Goal: Task Accomplishment & Management: Manage account settings

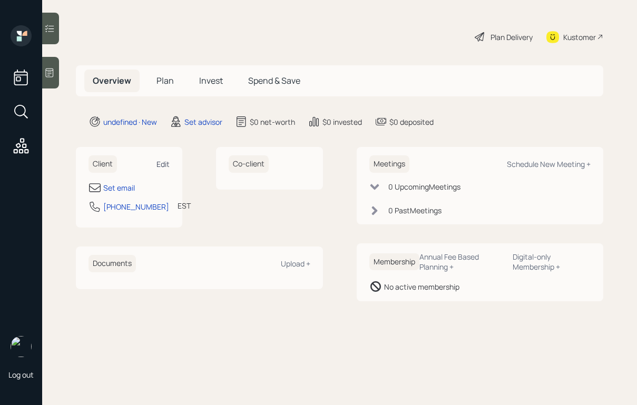
click at [168, 164] on div "Edit" at bounding box center [162, 164] width 13 height 10
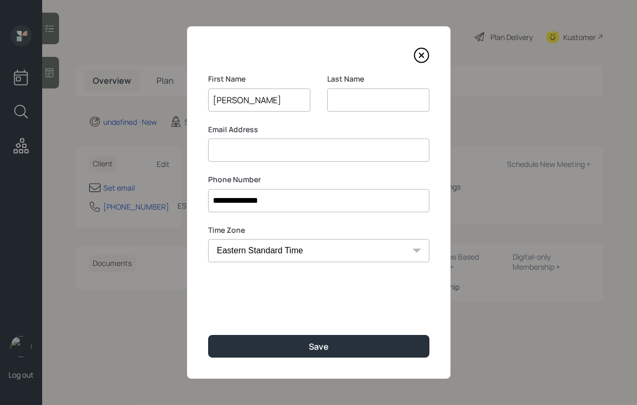
type input "[PERSON_NAME]"
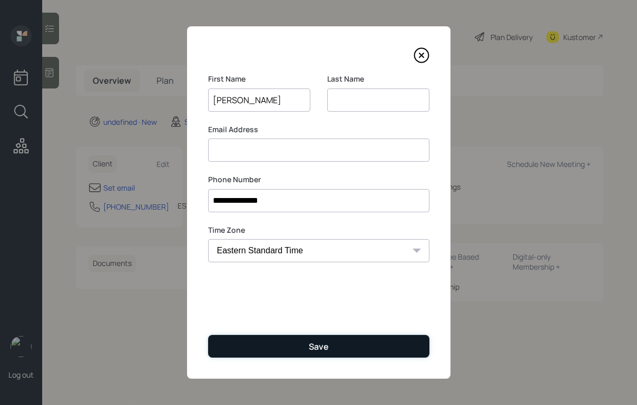
click at [301, 344] on button "Save" at bounding box center [318, 346] width 221 height 23
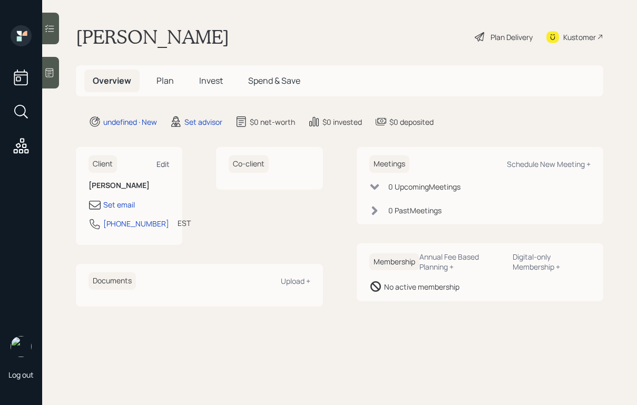
click at [162, 161] on div "Edit" at bounding box center [162, 164] width 13 height 10
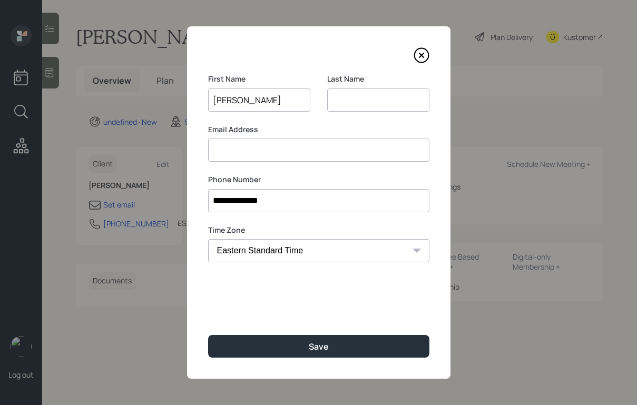
click at [243, 152] on input at bounding box center [318, 150] width 221 height 23
type input "[EMAIL_ADDRESS][DOMAIN_NAME]"
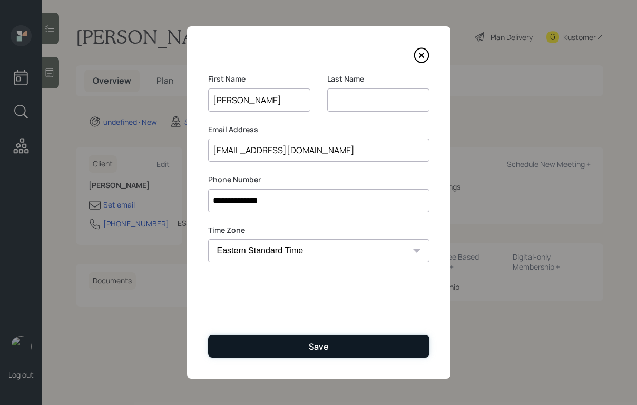
click at [328, 340] on button "Save" at bounding box center [318, 346] width 221 height 23
